Goal: Information Seeking & Learning: Learn about a topic

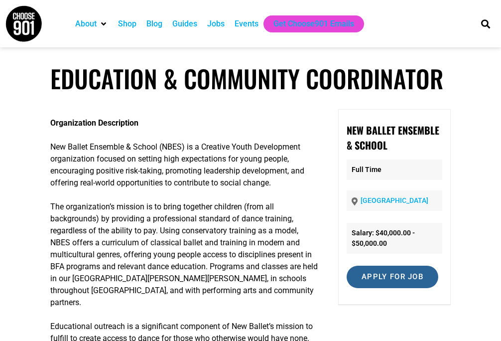
click at [372, 285] on input "Apply for job" at bounding box center [393, 277] width 92 height 22
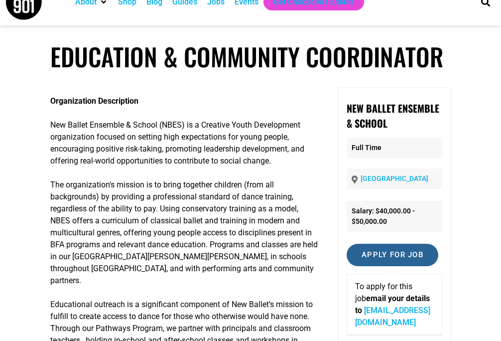
scroll to position [24, 0]
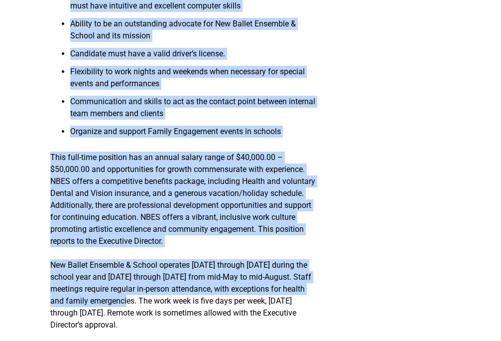
scroll to position [1477, 0]
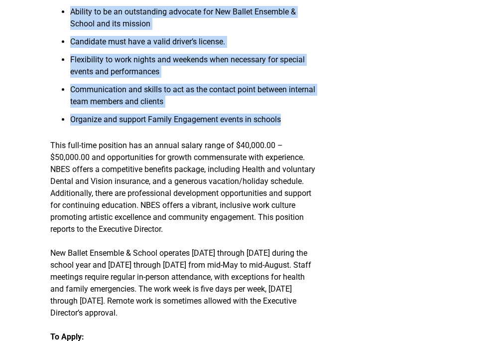
drag, startPoint x: 49, startPoint y: 125, endPoint x: 295, endPoint y: 158, distance: 248.0
copy div "Organization Description New Ballet Ensemble & School (NBES) is a Creative Yout…"
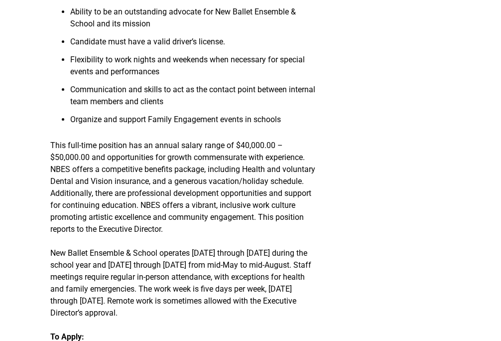
click at [73, 221] on p "This full-time position has an annual salary range of $40,000.00 – $50,000.00 a…" at bounding box center [184, 188] width 268 height 96
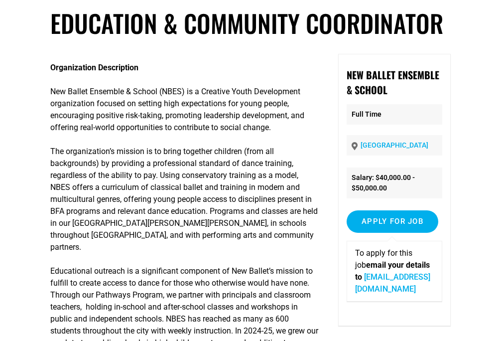
scroll to position [57, 0]
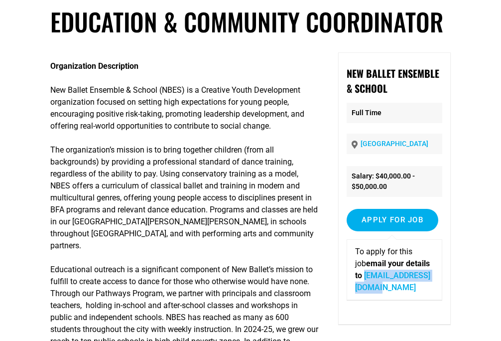
drag, startPoint x: 439, startPoint y: 276, endPoint x: 351, endPoint y: 277, distance: 87.7
click at [351, 277] on div "To apply for this job email your details to careers@newballet.org" at bounding box center [395, 269] width 96 height 61
copy link "careers@newballet.org"
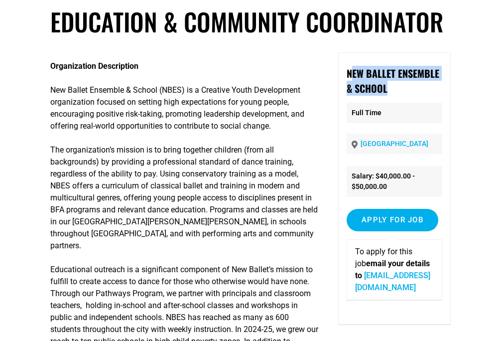
drag, startPoint x: 346, startPoint y: 75, endPoint x: 386, endPoint y: 87, distance: 41.6
click at [386, 87] on p "New Ballet Ensemble & School" at bounding box center [395, 81] width 96 height 30
drag, startPoint x: 386, startPoint y: 87, endPoint x: 346, endPoint y: 75, distance: 41.6
click at [347, 75] on p "New Ballet Ensemble & School" at bounding box center [395, 81] width 96 height 30
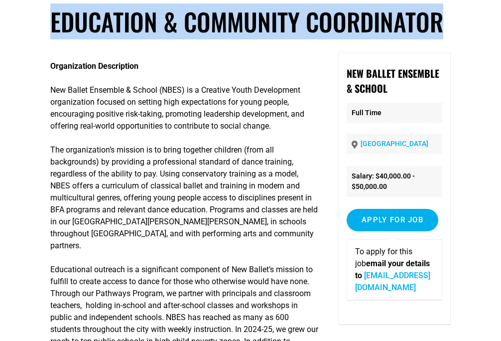
drag, startPoint x: 38, startPoint y: 17, endPoint x: 452, endPoint y: 31, distance: 414.4
copy h1 "Education & Community Coordinator"
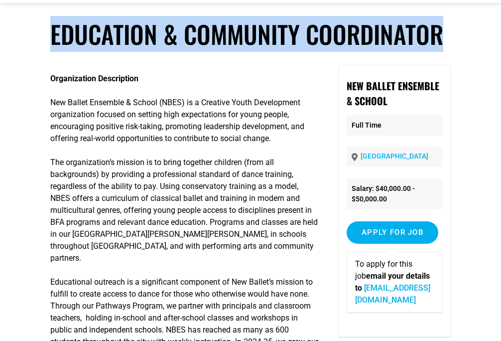
scroll to position [41, 0]
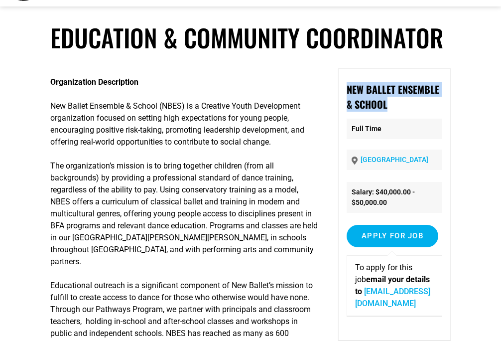
drag, startPoint x: 395, startPoint y: 110, endPoint x: 337, endPoint y: 93, distance: 60.2
click at [338, 93] on div "New Ballet Ensemble & School Full Time Memphis Salary: $40,000.00 - $50,000.00 …" at bounding box center [394, 204] width 113 height 272
copy strong "New Ballet Ensemble & School"
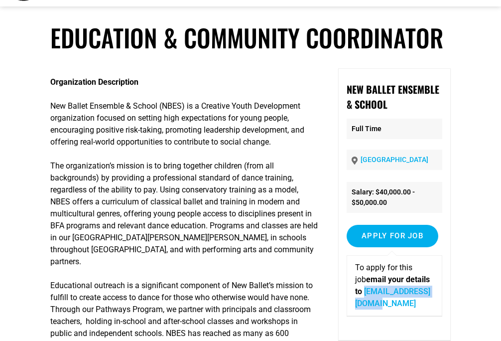
drag, startPoint x: 438, startPoint y: 294, endPoint x: 352, endPoint y: 290, distance: 85.8
click at [352, 290] on div "To apply for this job email your details to careers@newballet.org" at bounding box center [395, 285] width 96 height 61
copy link "careers@newballet.org"
click at [294, 249] on p "The organization’s mission is to bring together children (from all backgrounds)…" at bounding box center [184, 214] width 268 height 108
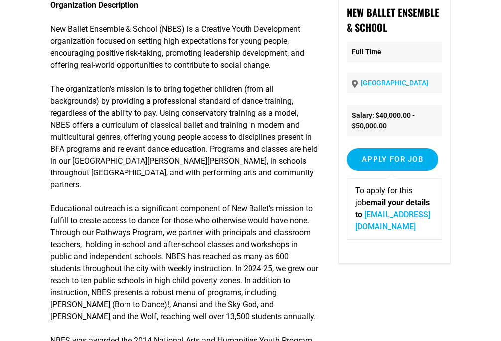
scroll to position [0, 0]
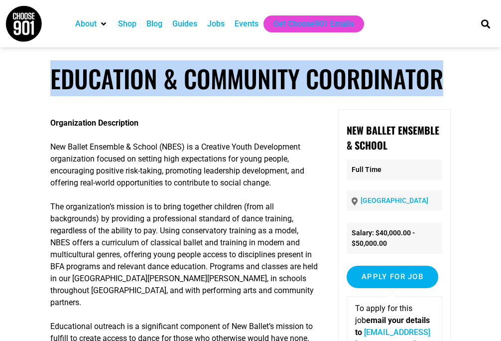
drag, startPoint x: 48, startPoint y: 84, endPoint x: 461, endPoint y: 91, distance: 413.2
copy h1 "Education & Community Coordinator"
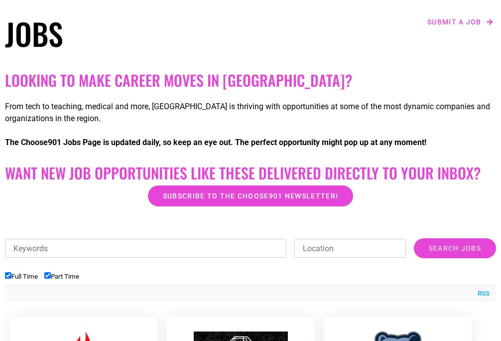
scroll to position [219, 0]
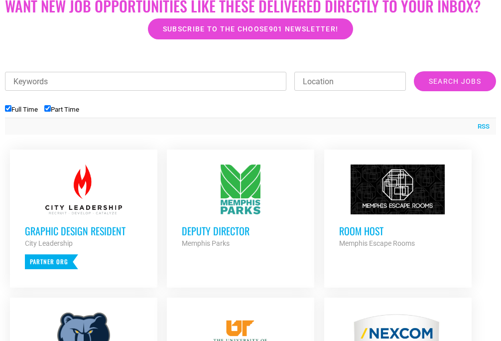
scroll to position [319, 0]
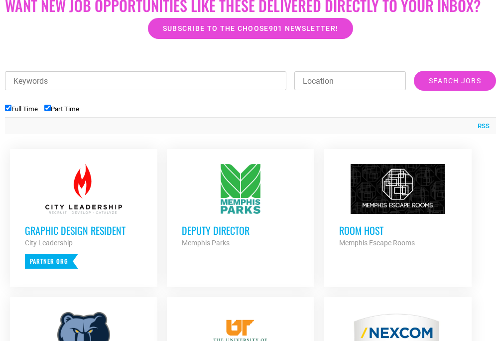
click at [214, 222] on div "Deputy Director Memphis Parks Partner Org" at bounding box center [241, 231] width 118 height 35
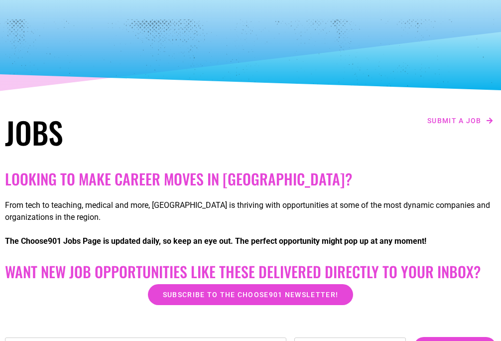
scroll to position [52, 0]
